Goal: Task Accomplishment & Management: Use online tool/utility

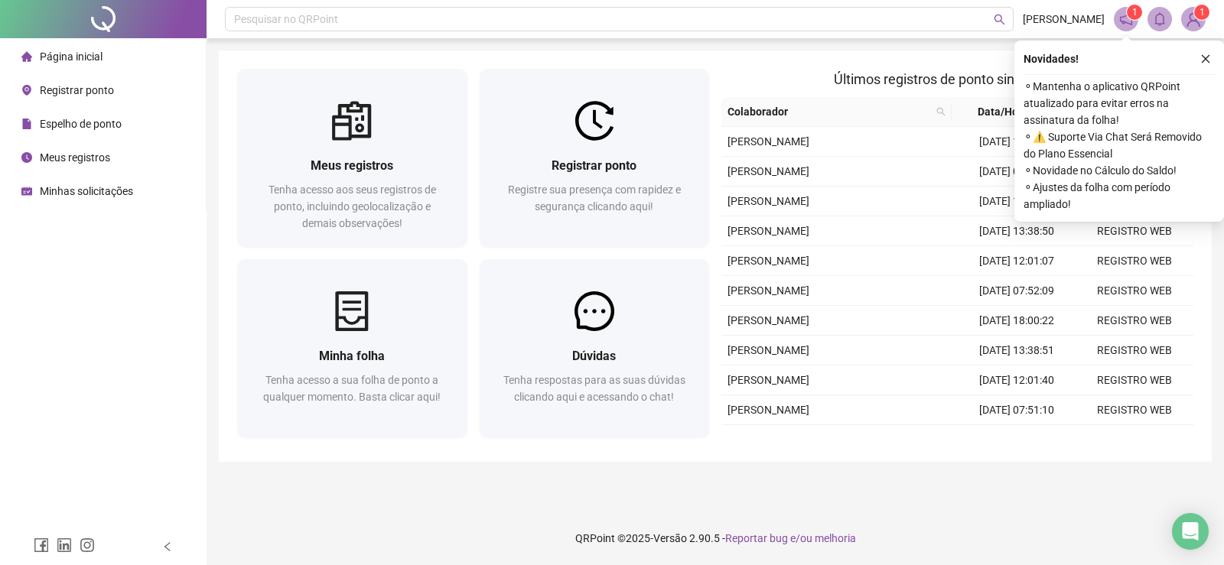
click at [77, 93] on span "Registrar ponto" at bounding box center [77, 90] width 74 height 12
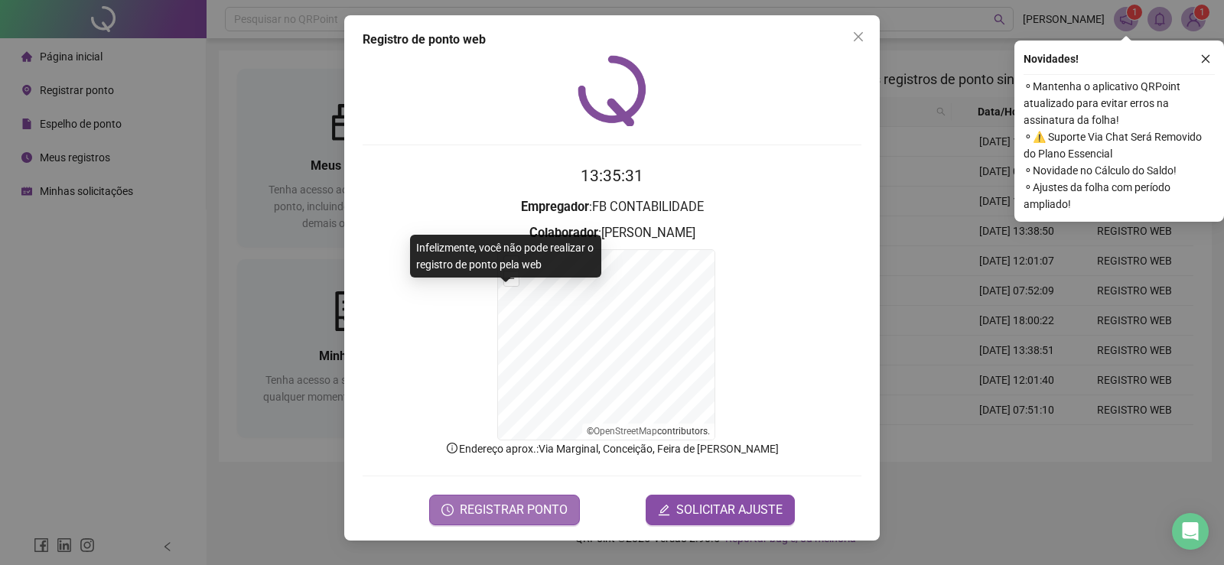
click at [501, 499] on button "REGISTRAR PONTO" at bounding box center [504, 510] width 151 height 31
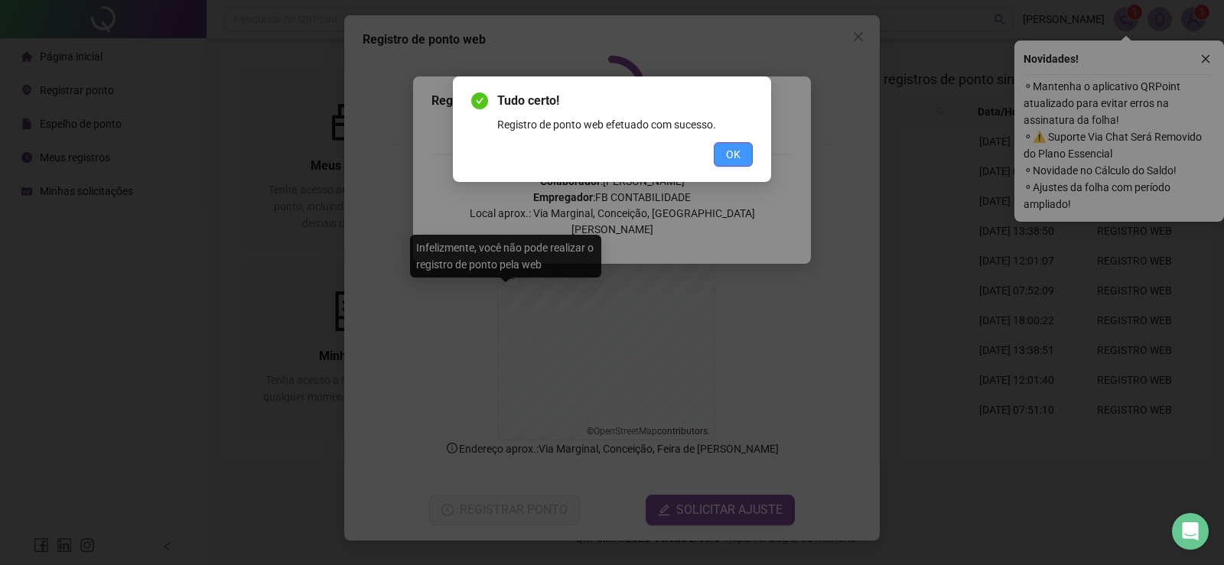
click at [717, 161] on button "OK" at bounding box center [733, 154] width 39 height 24
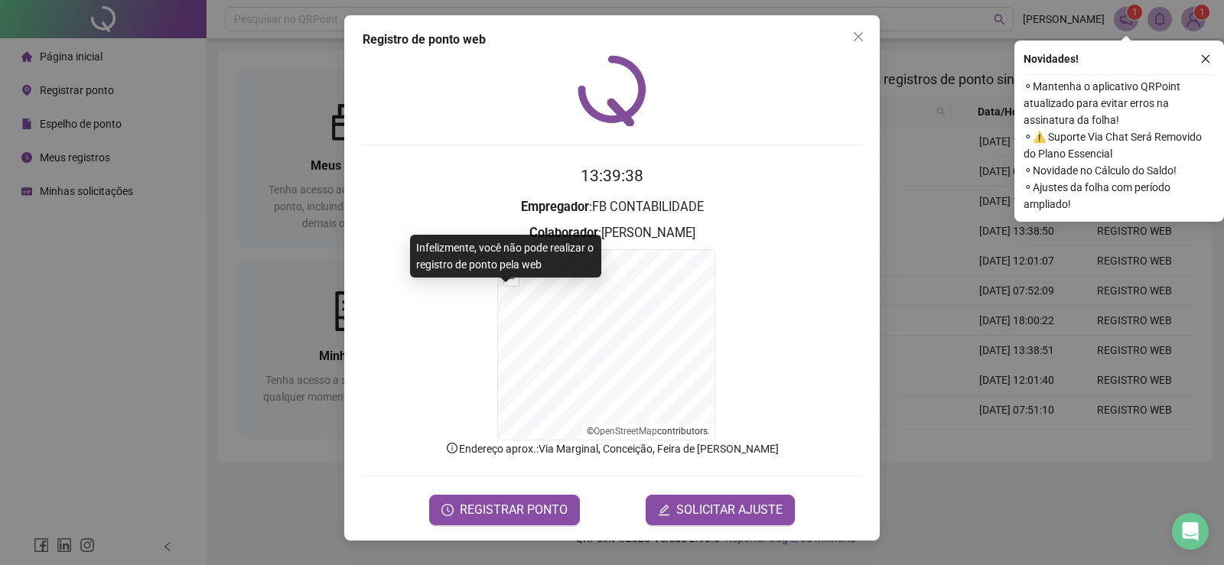
click at [854, 41] on icon "close" at bounding box center [858, 37] width 12 height 12
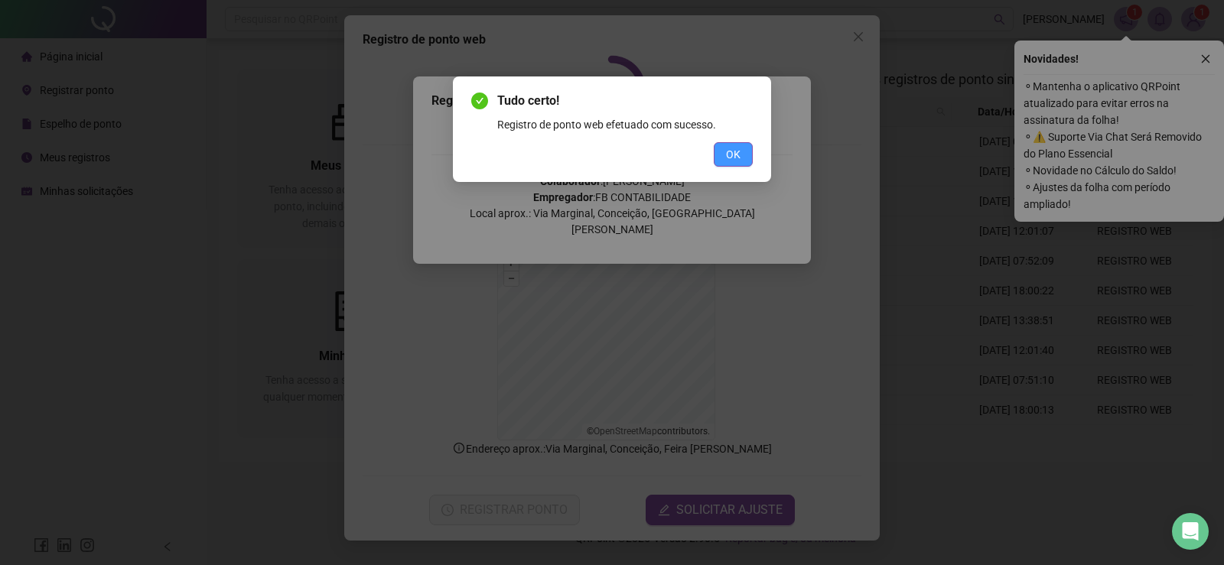
click at [721, 152] on button "OK" at bounding box center [733, 154] width 39 height 24
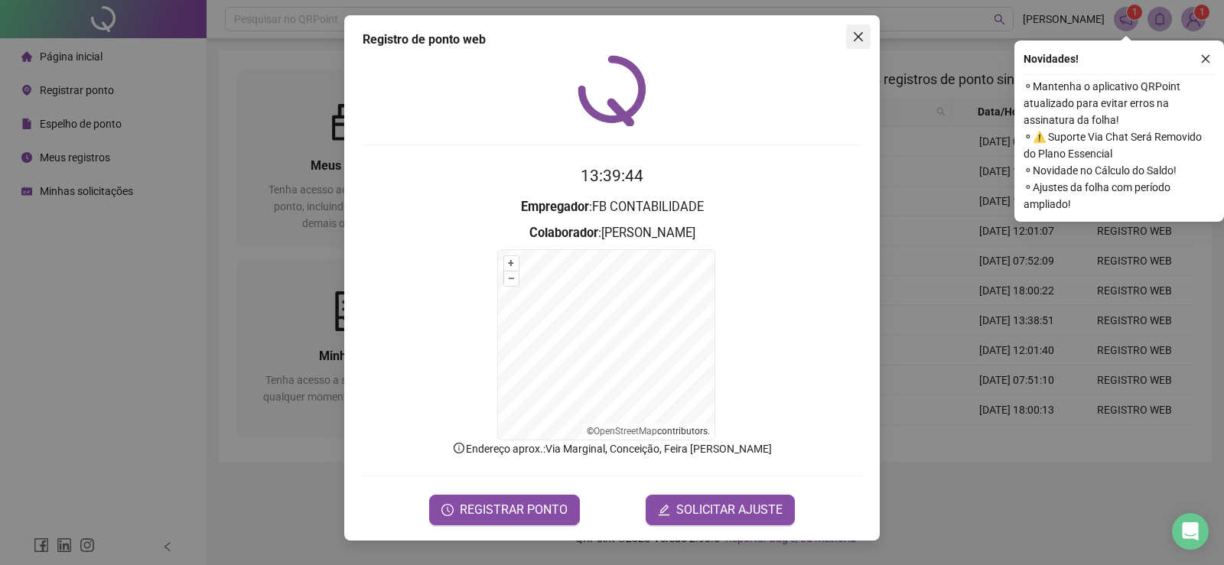
click at [853, 41] on icon "close" at bounding box center [858, 37] width 12 height 12
